Goal: Task Accomplishment & Management: Use online tool/utility

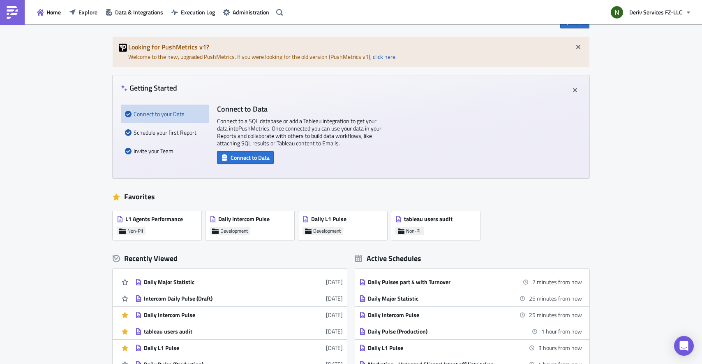
scroll to position [33, 0]
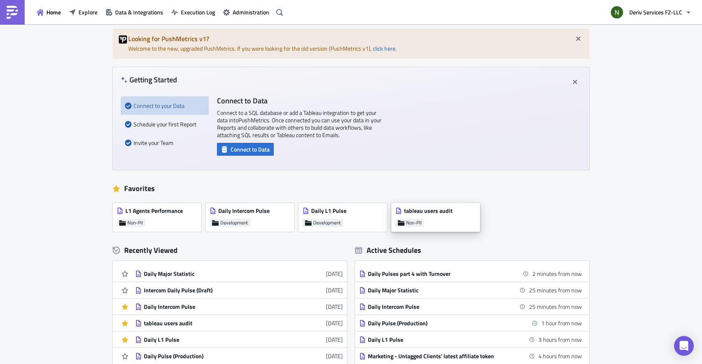
click at [436, 225] on div "tableau users audit Non-PII" at bounding box center [436, 217] width 89 height 29
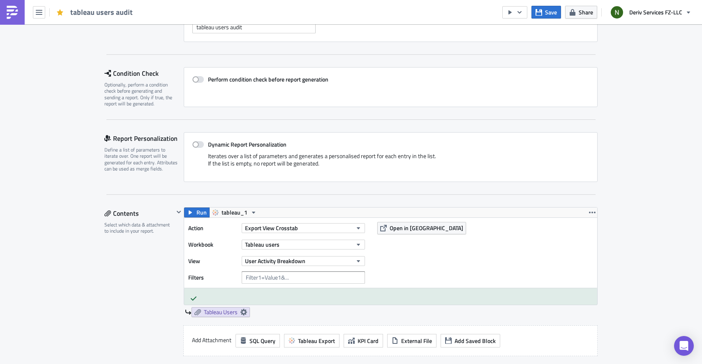
scroll to position [108, 0]
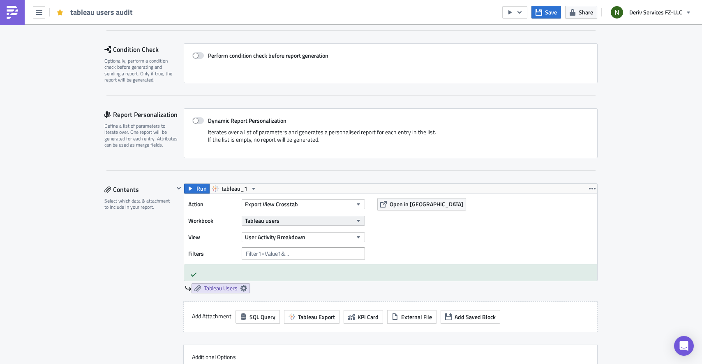
click at [268, 223] on span "Tableau users" at bounding box center [262, 220] width 35 height 9
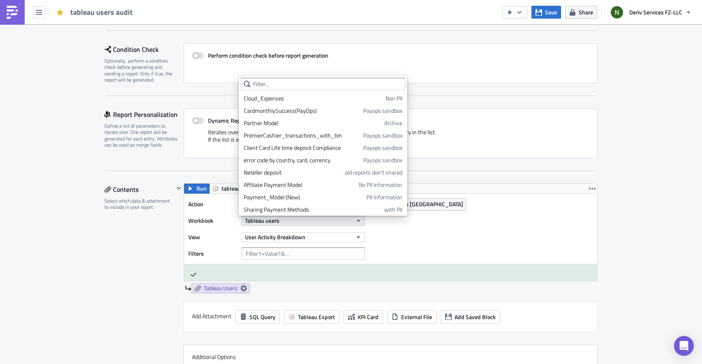
scroll to position [927, 0]
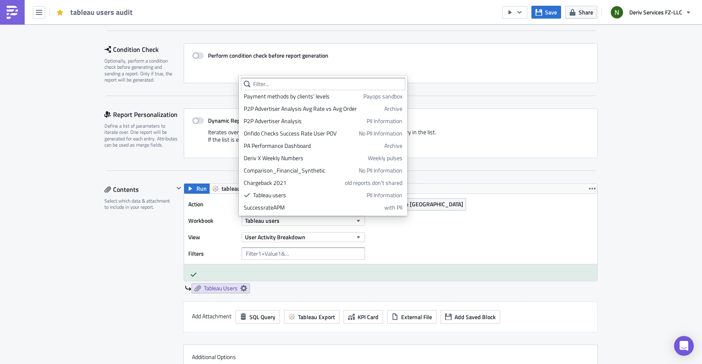
click at [461, 232] on div "Action Export View Crosstab Workbook Tableau users View User Activity Breakdown…" at bounding box center [390, 229] width 413 height 70
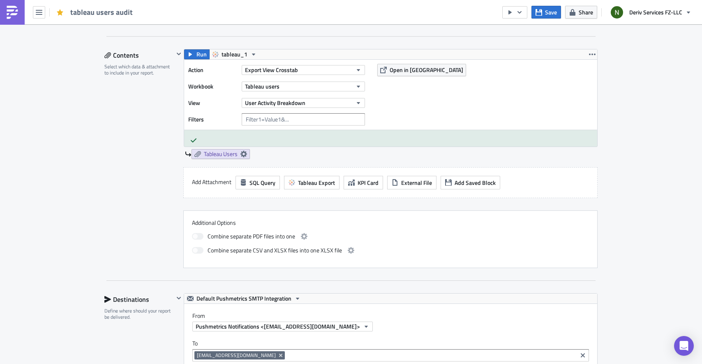
scroll to position [240, 0]
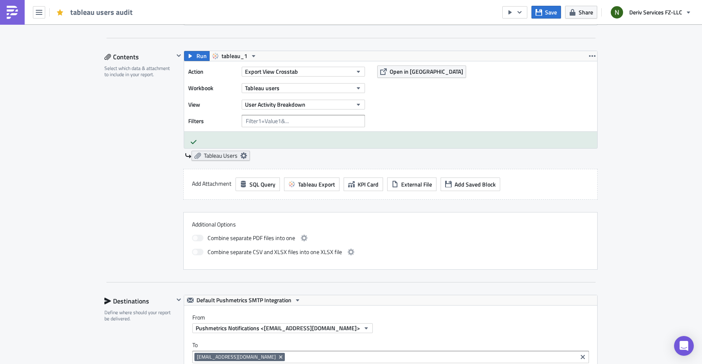
click at [241, 157] on icon at bounding box center [244, 155] width 7 height 7
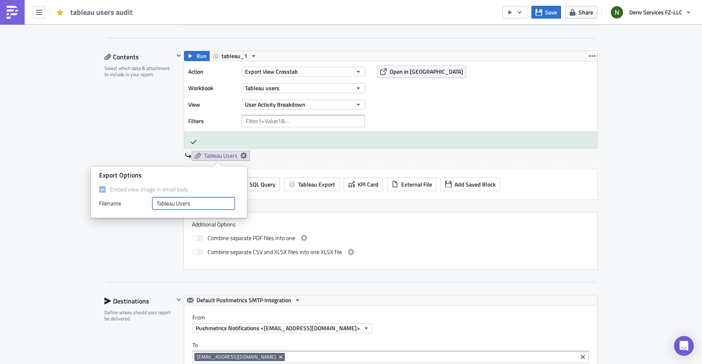
click at [199, 202] on input "Tableau Users" at bounding box center [194, 203] width 82 height 12
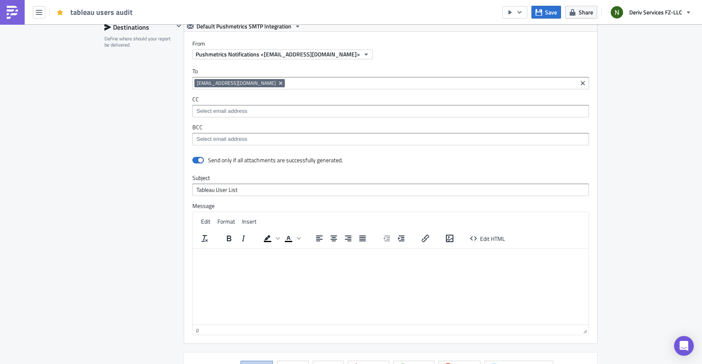
scroll to position [514, 0]
click at [250, 223] on span "Insert" at bounding box center [249, 220] width 14 height 9
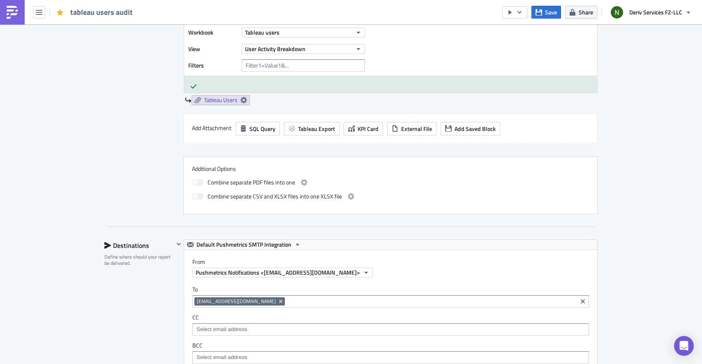
scroll to position [293, 0]
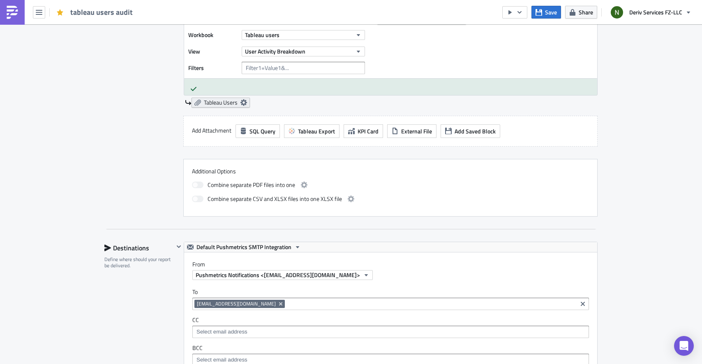
click at [241, 104] on icon at bounding box center [244, 102] width 7 height 7
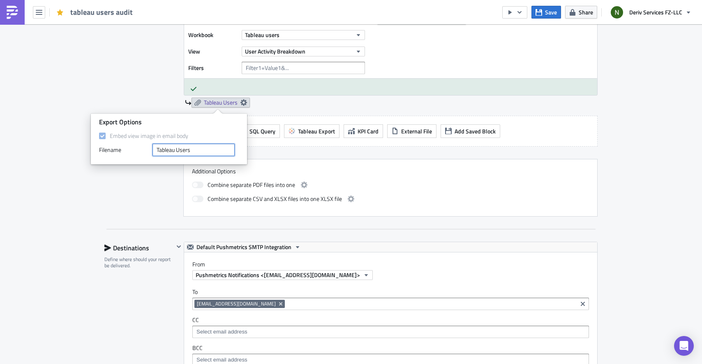
click at [214, 151] on input "Tableau Users" at bounding box center [194, 150] width 82 height 12
click at [208, 149] on input "Tableau Users {{" at bounding box center [194, 150] width 82 height 12
type input "Tableau Users - {{ ds }}"
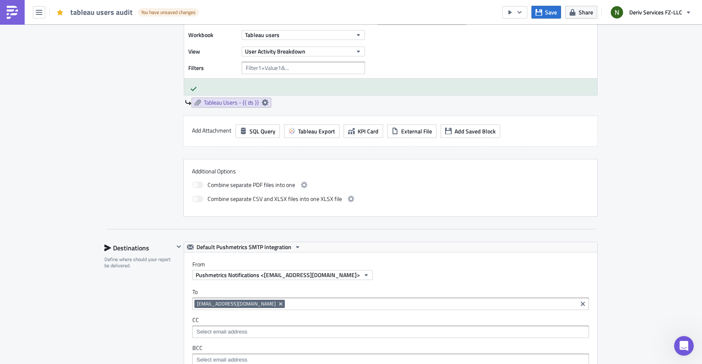
click at [392, 165] on div "Additional Options Combine separate PDF files into one Combine separate CSV and…" at bounding box center [390, 188] width 415 height 58
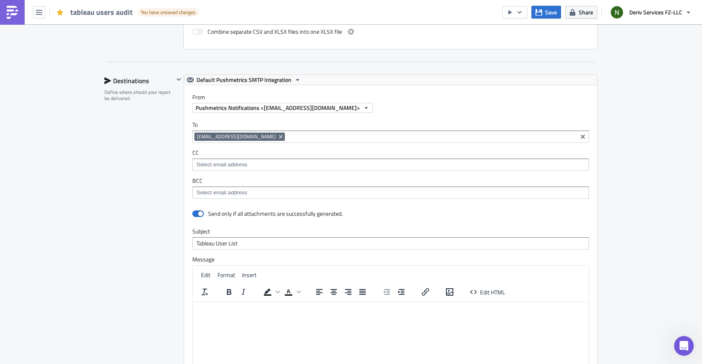
scroll to position [459, 0]
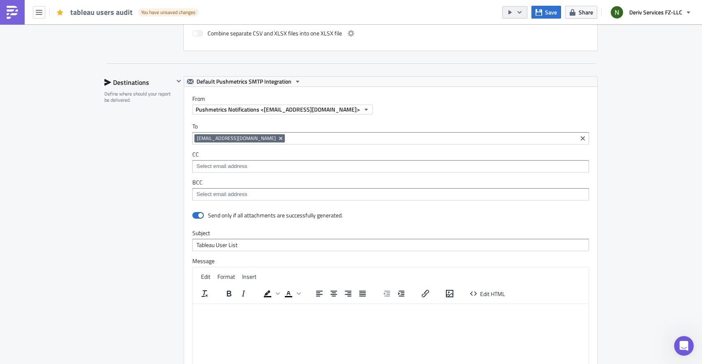
click at [519, 12] on icon "button" at bounding box center [520, 12] width 7 height 7
click at [524, 31] on div "Send Just to Me" at bounding box center [540, 33] width 64 height 8
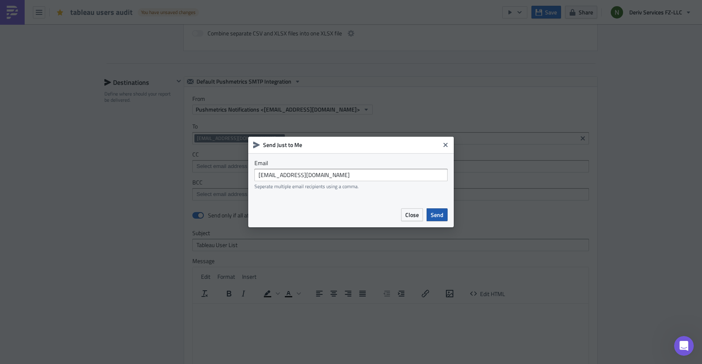
click at [434, 214] on span "Send" at bounding box center [437, 214] width 13 height 9
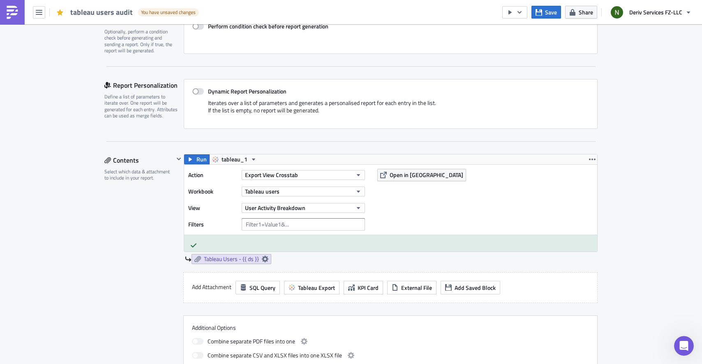
scroll to position [137, 0]
click at [545, 16] on button "Save" at bounding box center [547, 12] width 30 height 13
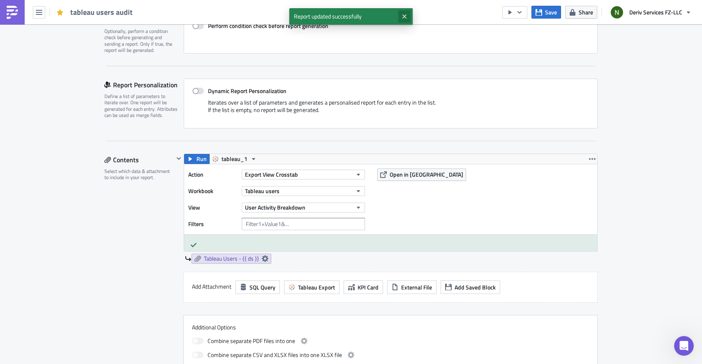
click at [402, 17] on icon "Close" at bounding box center [404, 16] width 7 height 7
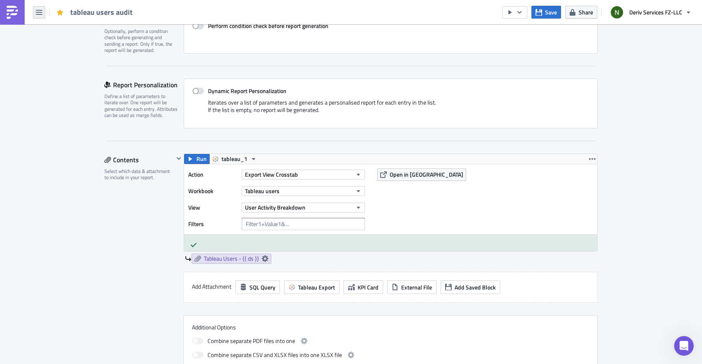
click at [36, 11] on icon "button" at bounding box center [39, 12] width 7 height 7
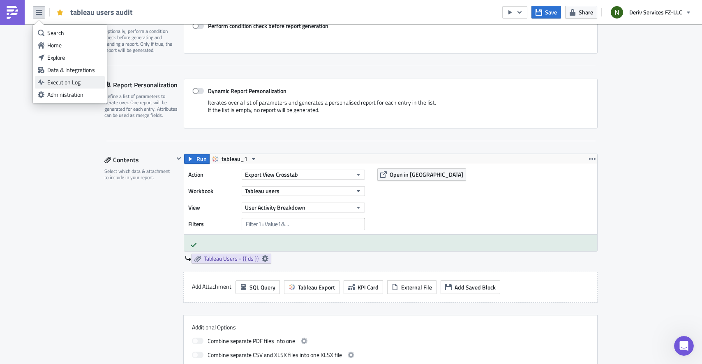
click at [73, 79] on div "Execution Log" at bounding box center [74, 82] width 55 height 8
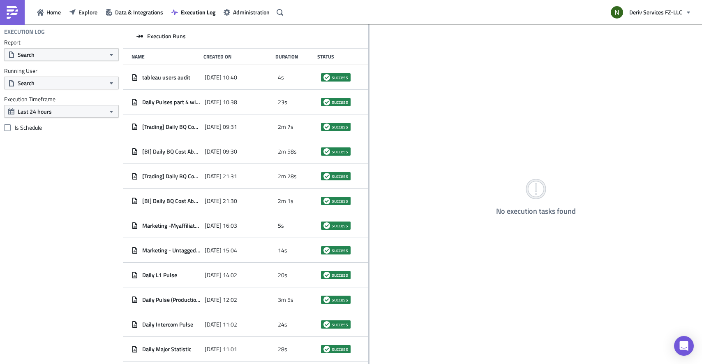
drag, startPoint x: 240, startPoint y: 68, endPoint x: 369, endPoint y: 77, distance: 129.1
click at [369, 77] on div at bounding box center [369, 194] width 1 height 341
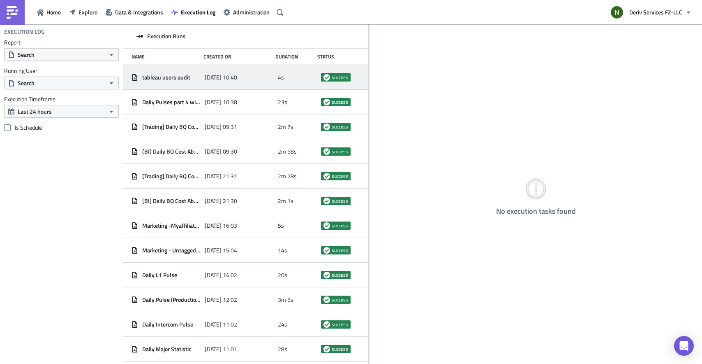
click at [181, 77] on span "tableau users audit" at bounding box center [166, 77] width 48 height 7
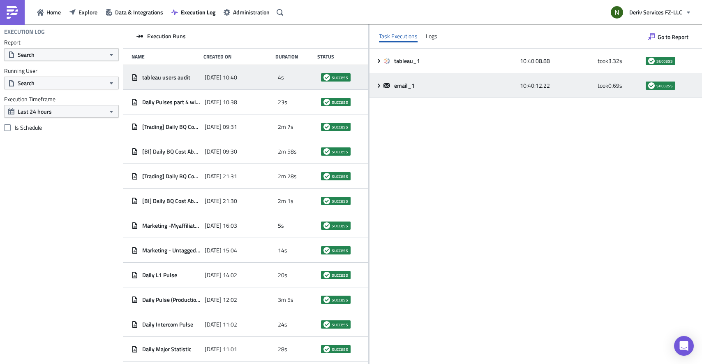
click at [376, 86] on icon at bounding box center [379, 85] width 7 height 7
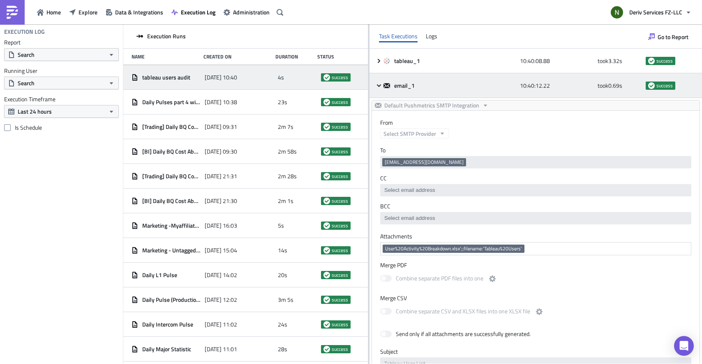
click at [378, 84] on icon at bounding box center [379, 85] width 7 height 7
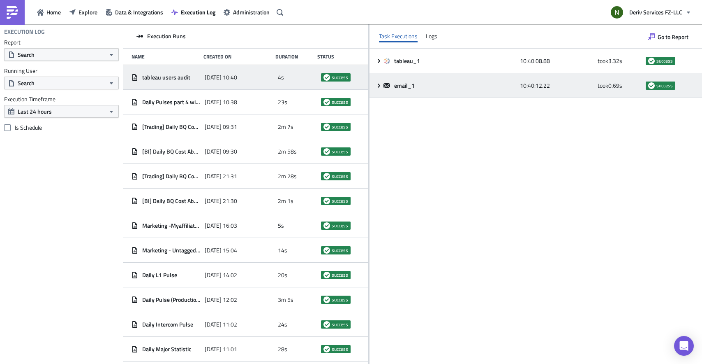
click at [378, 79] on div "email_1 10:40:12.22 took 0.69 s success" at bounding box center [536, 85] width 333 height 25
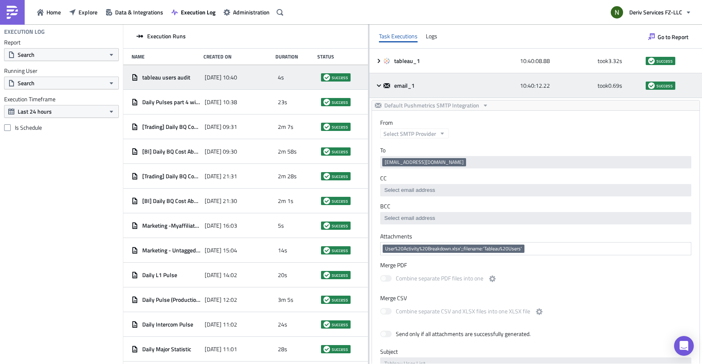
click at [377, 79] on div "email_1 10:40:12.22 took 0.69 s success" at bounding box center [536, 85] width 333 height 25
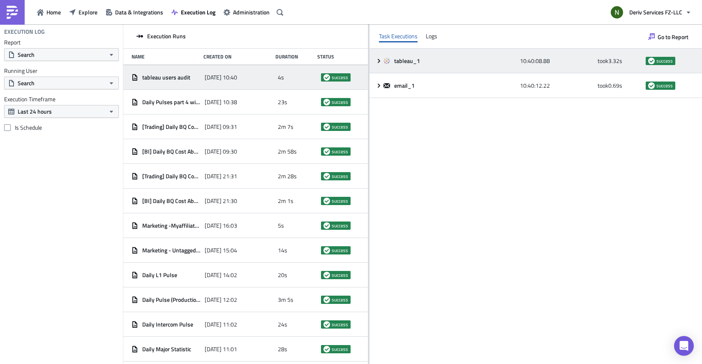
click at [380, 67] on div "tableau_1 10:40:08.88 took 3.32 s success" at bounding box center [536, 61] width 333 height 25
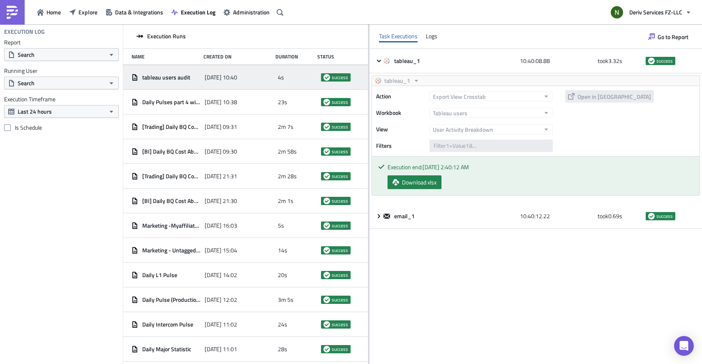
click at [178, 81] on div "tableau users audit" at bounding box center [166, 77] width 69 height 15
click at [178, 79] on span "tableau users audit" at bounding box center [166, 77] width 48 height 7
click at [671, 38] on span "Go to Report" at bounding box center [673, 36] width 31 height 9
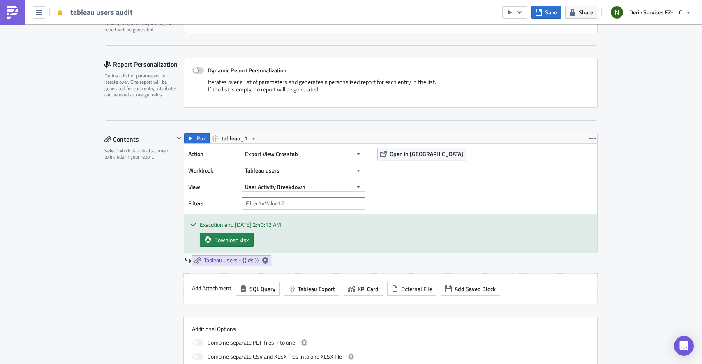
scroll to position [164, 0]
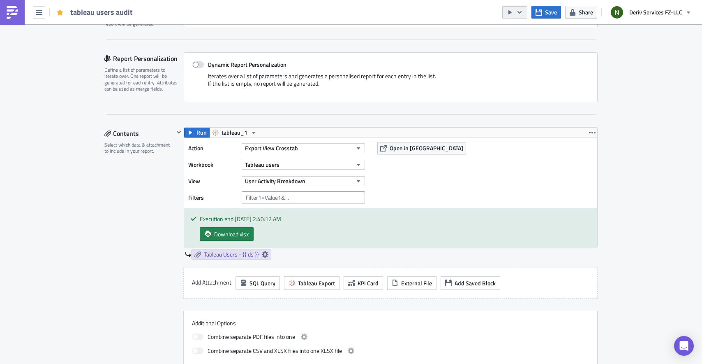
click at [522, 15] on icon "button" at bounding box center [520, 12] width 7 height 7
click at [518, 29] on div "Send Just to Me" at bounding box center [540, 33] width 64 height 8
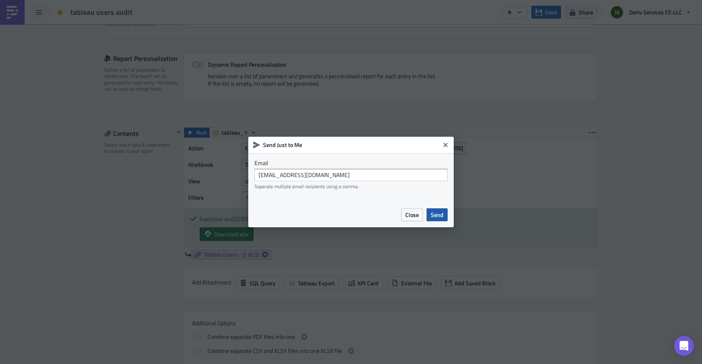
click at [436, 215] on span "Send" at bounding box center [437, 214] width 13 height 9
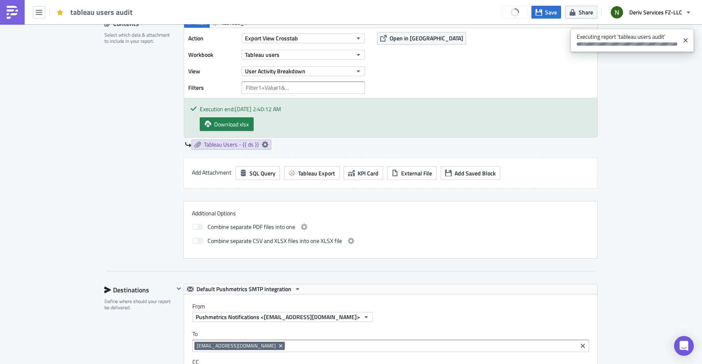
scroll to position [287, 0]
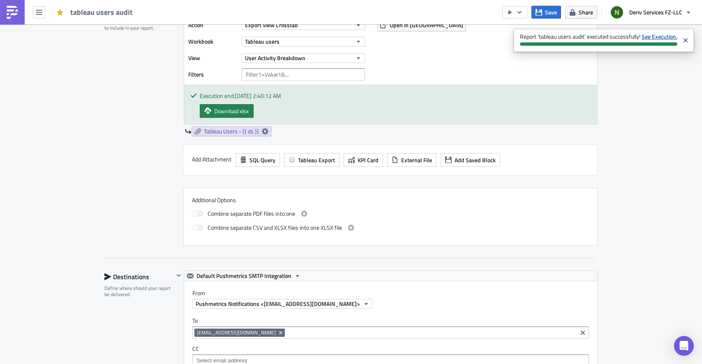
click at [652, 35] on strong "See Execution." at bounding box center [660, 36] width 36 height 9
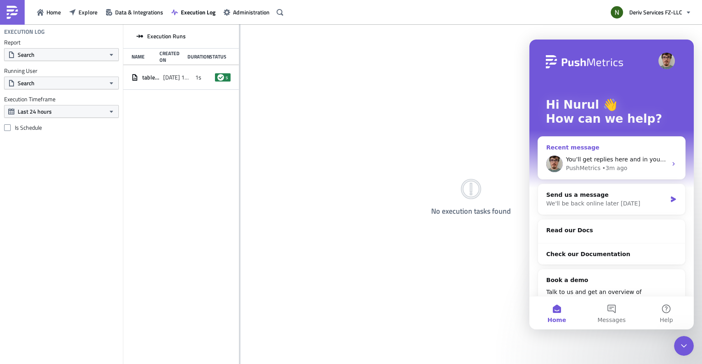
click at [615, 155] on div "You’ll get replies here and in your email: ✉️ [EMAIL_ADDRESS][DOMAIN_NAME] The …" at bounding box center [611, 163] width 147 height 30
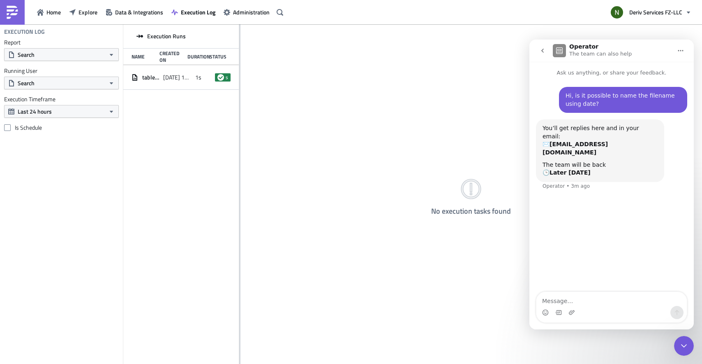
click at [690, 350] on div "Close Intercom Messenger" at bounding box center [685, 346] width 20 height 20
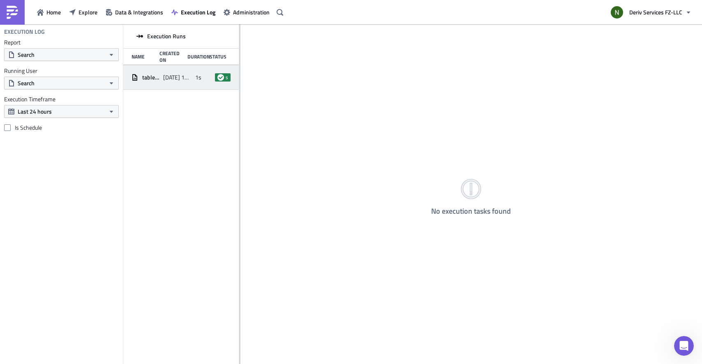
click at [189, 78] on span "[DATE] 10:42" at bounding box center [177, 77] width 28 height 7
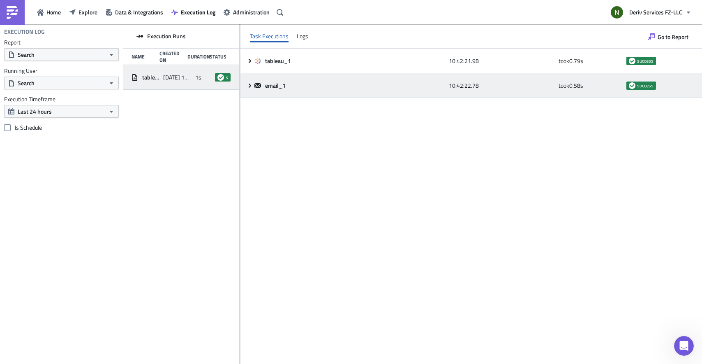
click at [247, 87] on icon at bounding box center [250, 85] width 7 height 7
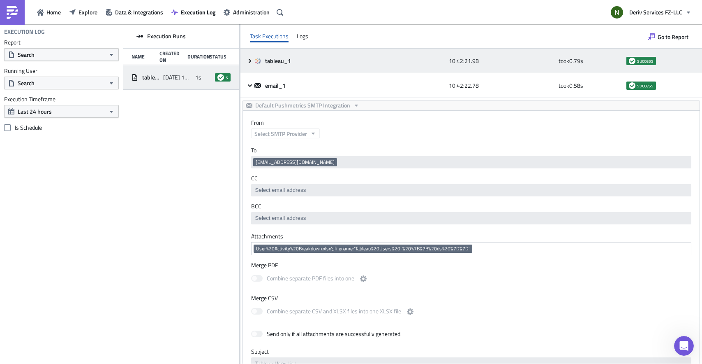
click at [251, 61] on icon at bounding box center [250, 61] width 7 height 7
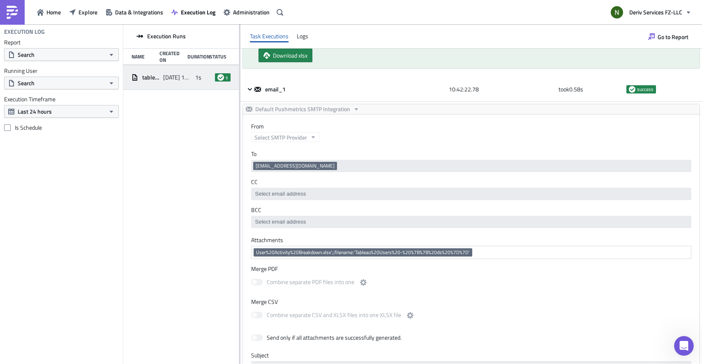
scroll to position [126, 0]
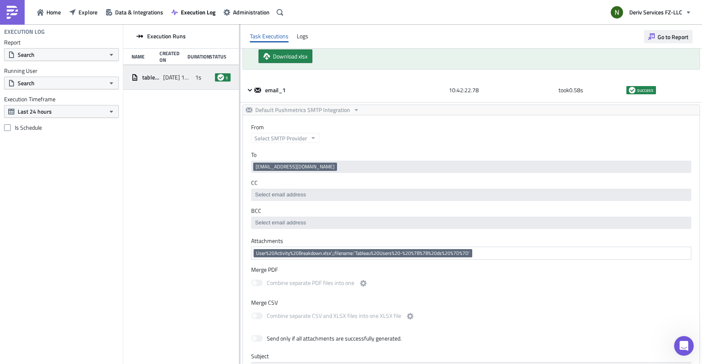
click at [681, 38] on span "Go to Report" at bounding box center [673, 36] width 31 height 9
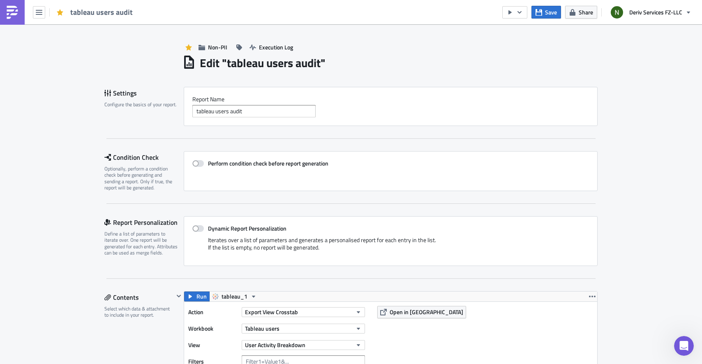
scroll to position [164, 0]
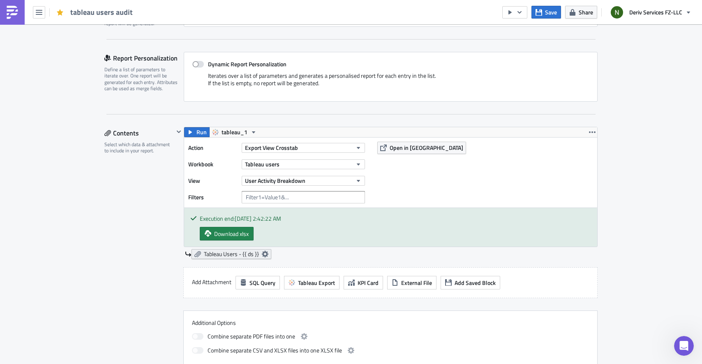
click at [265, 253] on icon at bounding box center [265, 253] width 7 height 7
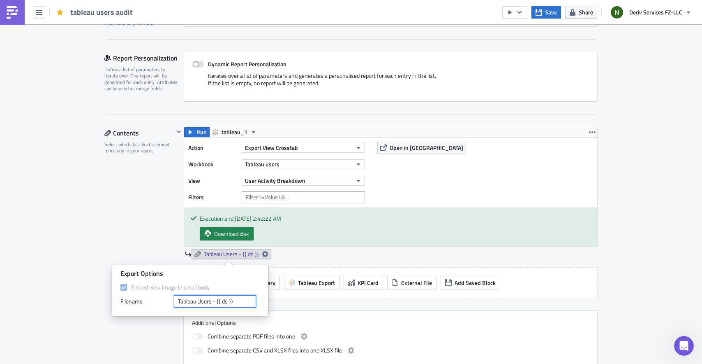
drag, startPoint x: 239, startPoint y: 298, endPoint x: 215, endPoint y: 301, distance: 24.4
click at [215, 301] on input "Tableau Users - {{ ds }}" at bounding box center [215, 301] width 82 height 12
type input "Tableau Users"
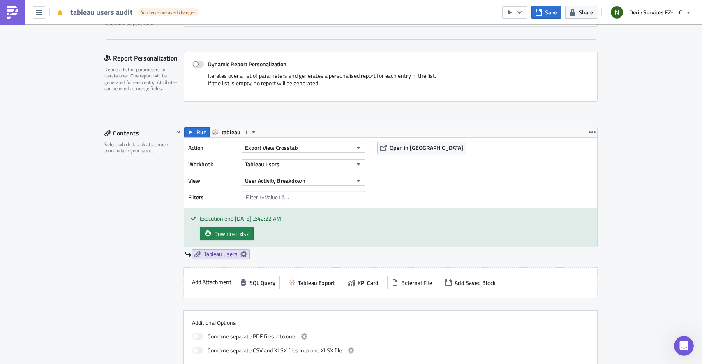
click at [548, 107] on div "Report Personalization Define a list of parameters to iterate over. One report …" at bounding box center [351, 83] width 494 height 63
click at [553, 13] on span "Save" at bounding box center [551, 12] width 12 height 9
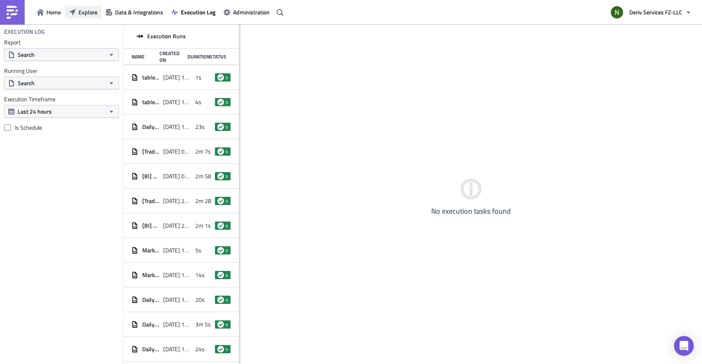
click at [90, 12] on span "Explore" at bounding box center [88, 12] width 19 height 9
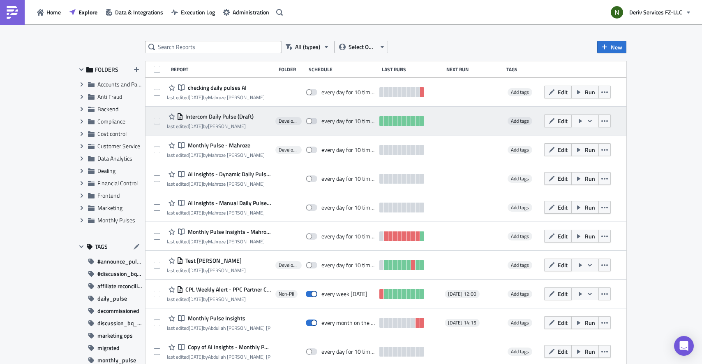
click at [229, 115] on span "Intercom Daily Pulse (Draft)" at bounding box center [218, 116] width 70 height 7
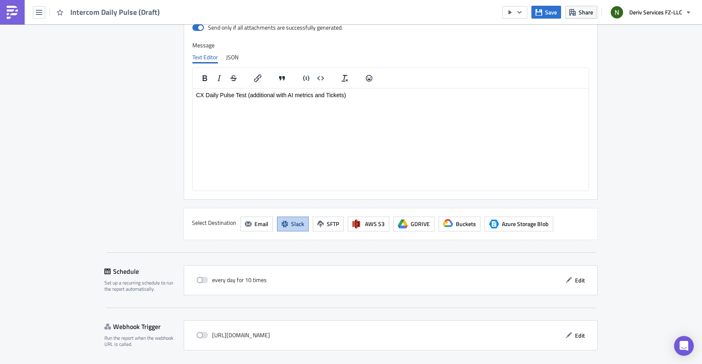
scroll to position [617, 0]
click at [200, 280] on span at bounding box center [203, 279] width 12 height 7
click at [200, 280] on input "checkbox" at bounding box center [200, 278] width 5 height 5
checkbox input "true"
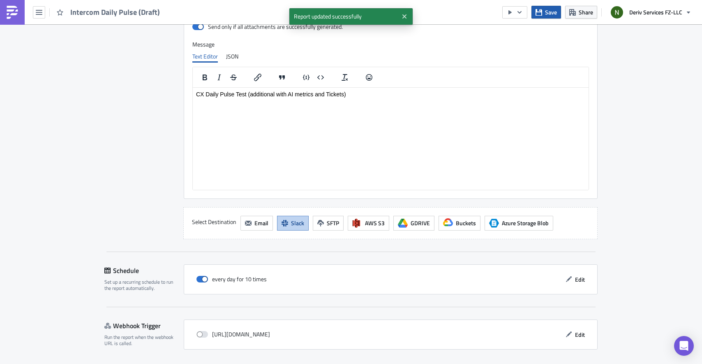
click at [547, 12] on span "Save" at bounding box center [551, 12] width 12 height 9
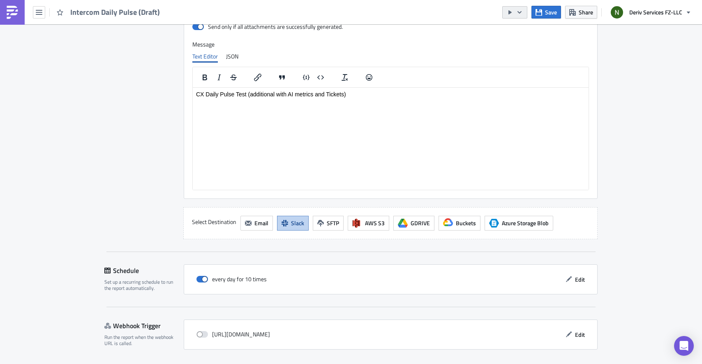
click at [520, 9] on icon "button" at bounding box center [520, 12] width 7 height 7
click at [528, 45] on div "Run Report" at bounding box center [540, 45] width 64 height 8
